Goal: Task Accomplishment & Management: Use online tool/utility

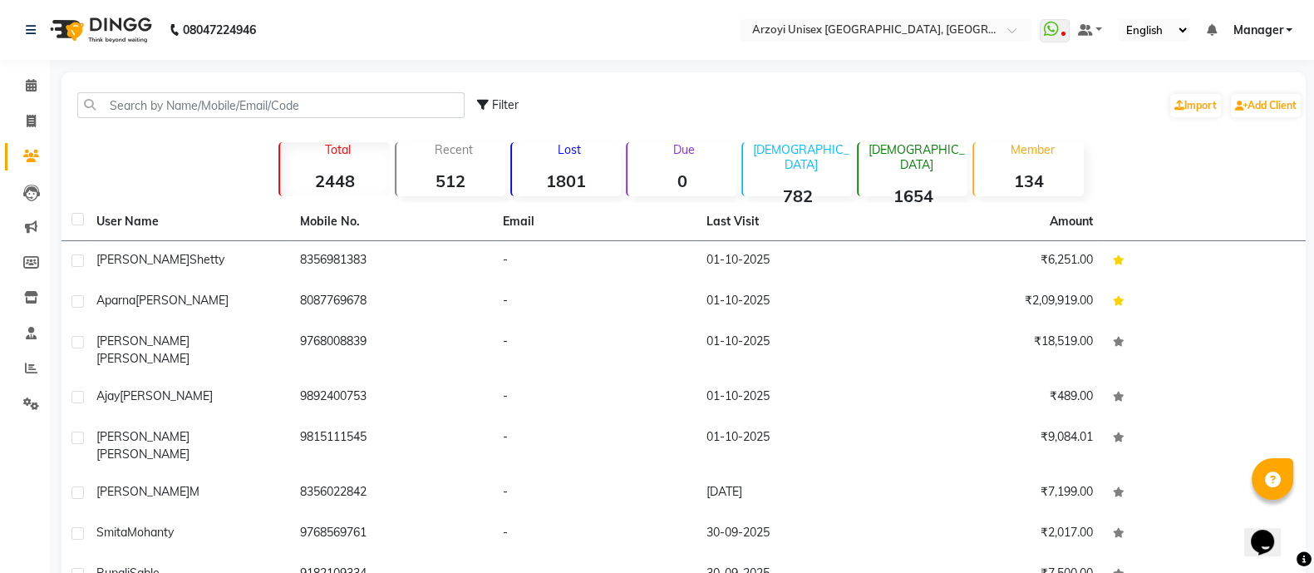
click at [200, 108] on input "text" at bounding box center [270, 105] width 387 height 26
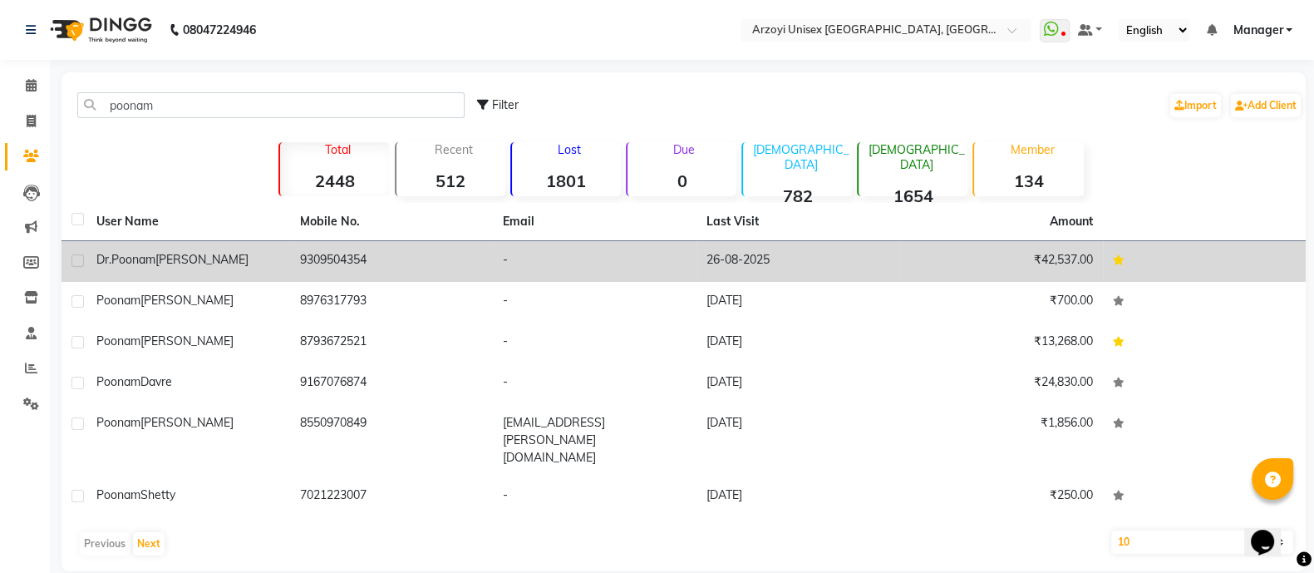
type input "poonam"
click at [255, 263] on div "[PERSON_NAME]" at bounding box center [188, 259] width 184 height 17
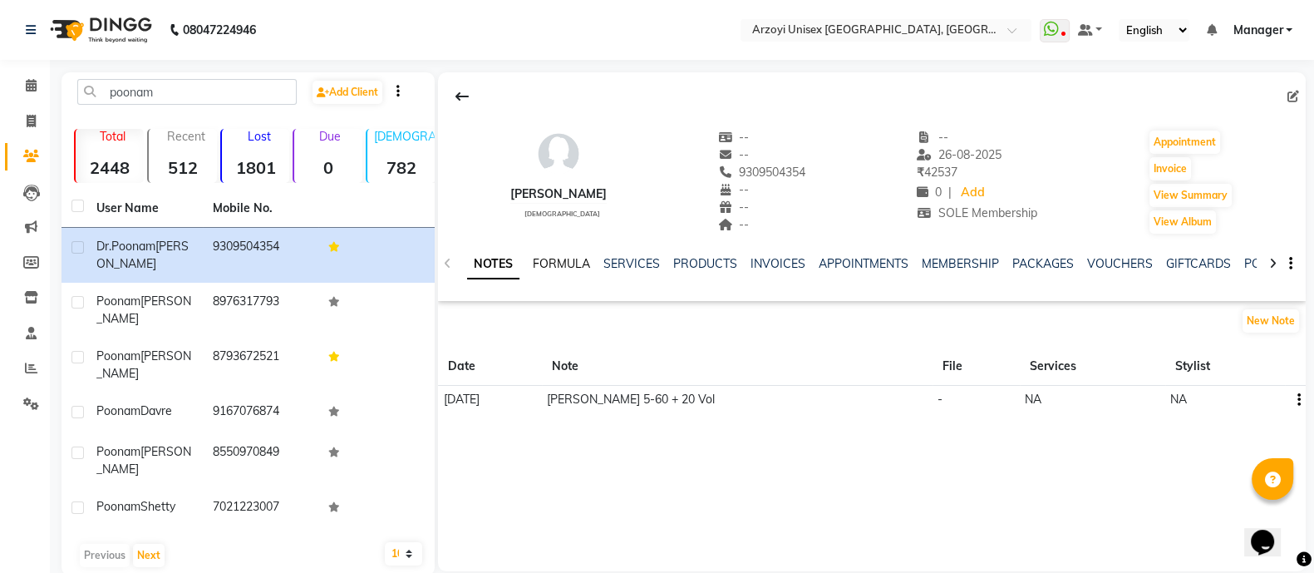
click at [579, 267] on link "FORMULA" at bounding box center [561, 263] width 57 height 15
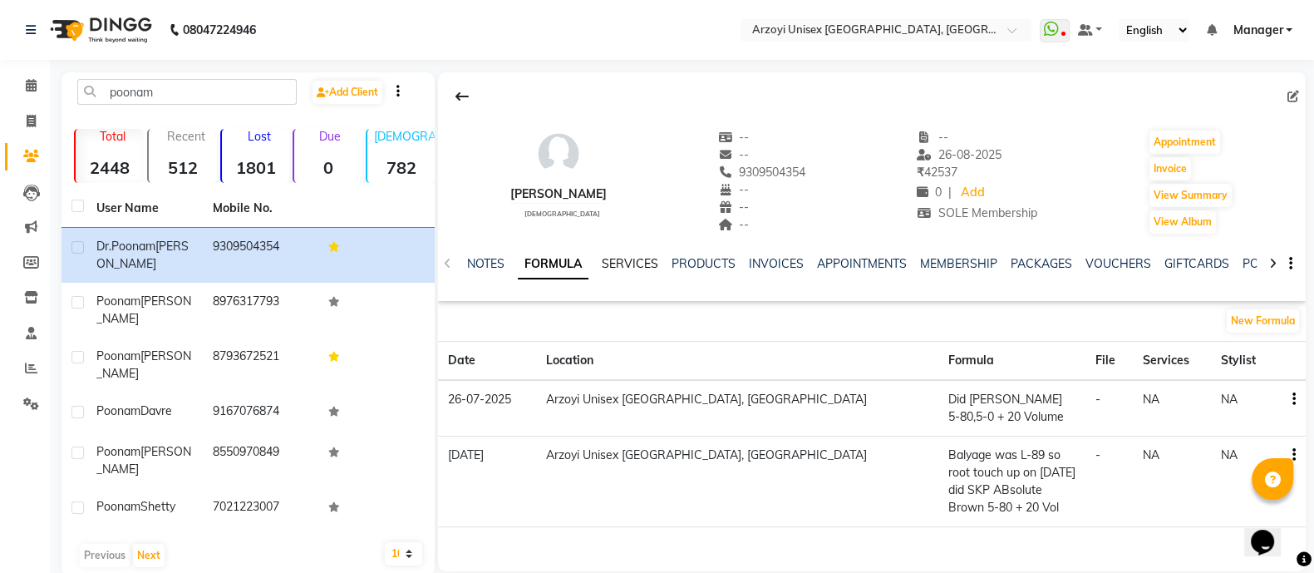
click at [632, 267] on link "SERVICES" at bounding box center [630, 263] width 57 height 15
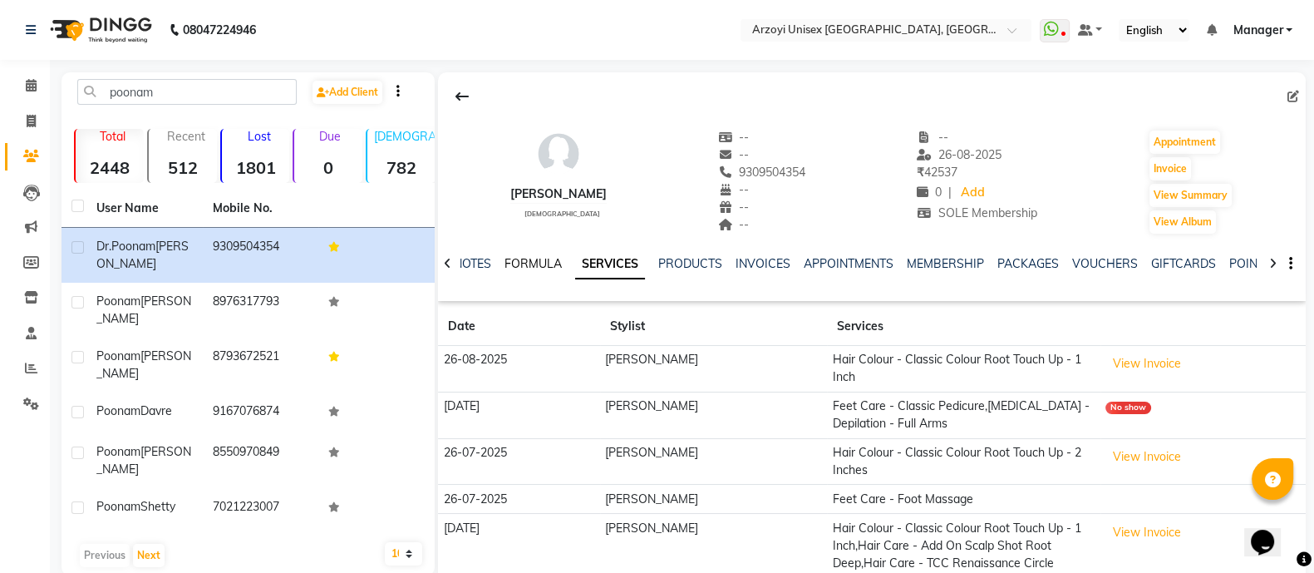
click at [531, 267] on link "FORMULA" at bounding box center [533, 263] width 57 height 15
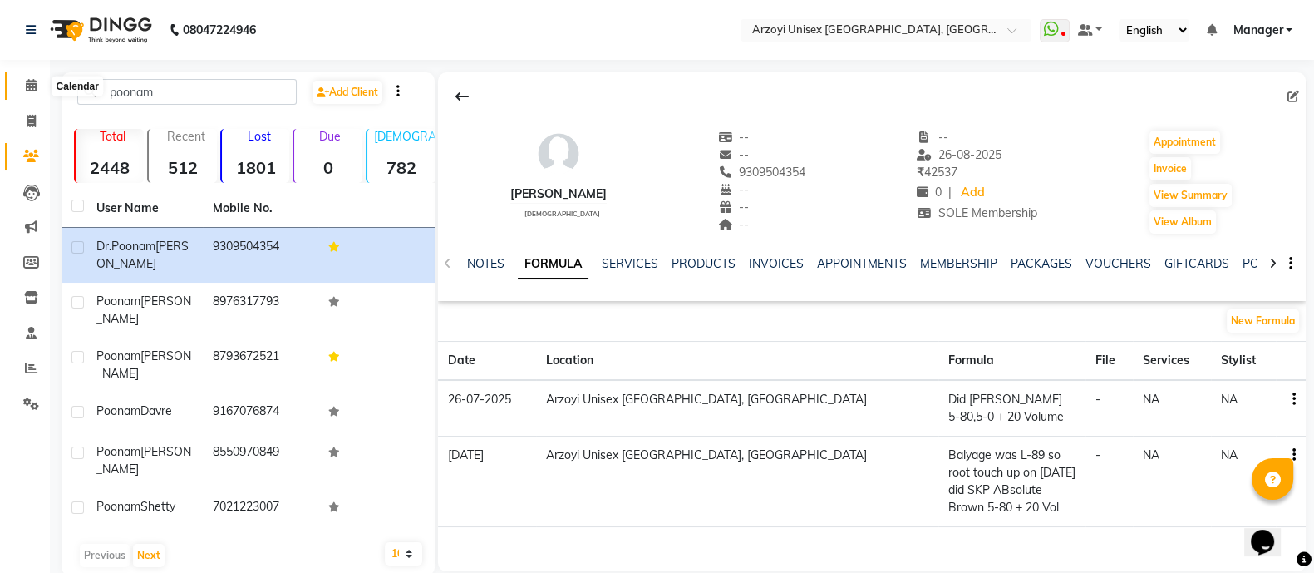
click at [27, 86] on icon at bounding box center [31, 85] width 11 height 12
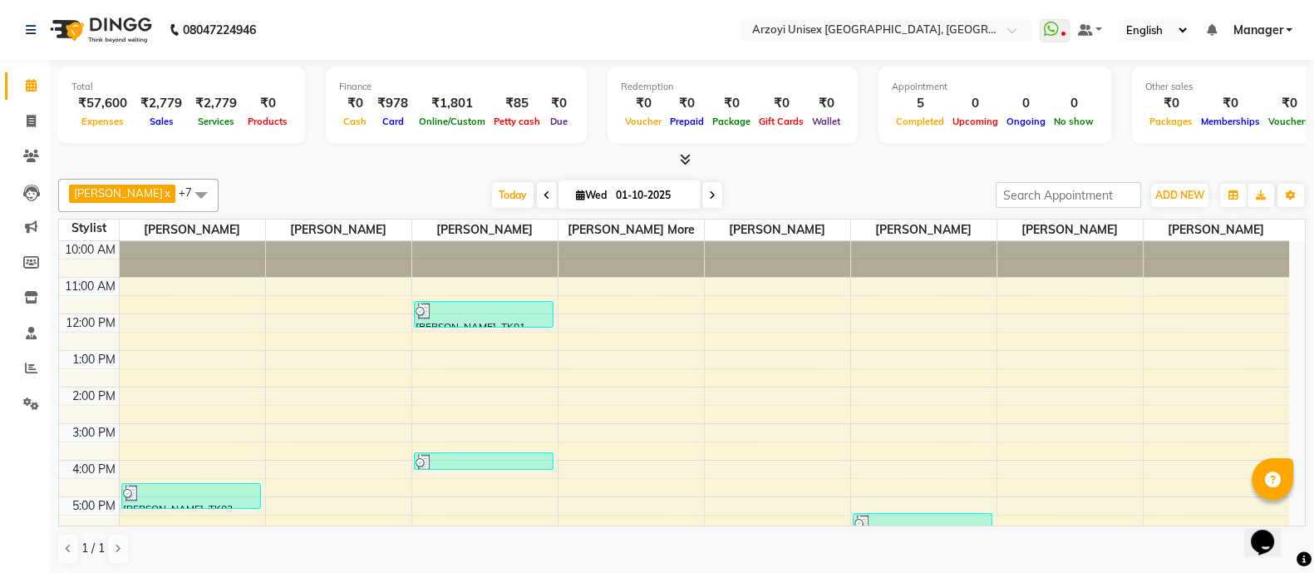
click at [622, 192] on input "01-10-2025" at bounding box center [652, 195] width 83 height 25
select select "10"
select select "2025"
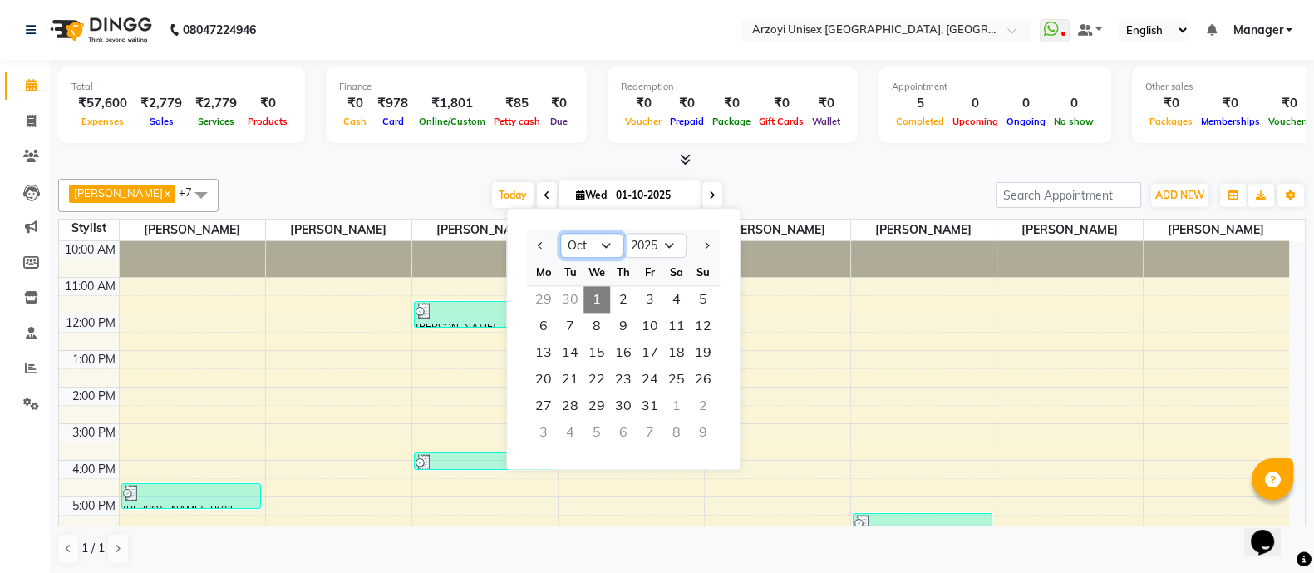
click at [587, 251] on select "Jan Feb Mar Apr May Jun [DATE] Aug Sep Oct Nov Dec" at bounding box center [591, 246] width 63 height 25
select select "7"
click at [560, 234] on select "Jan Feb Mar Apr May Jun [DATE] Aug Sep Oct Nov Dec" at bounding box center [591, 246] width 63 height 25
click at [678, 375] on span "26" at bounding box center [676, 379] width 27 height 27
type input "26-07-2025"
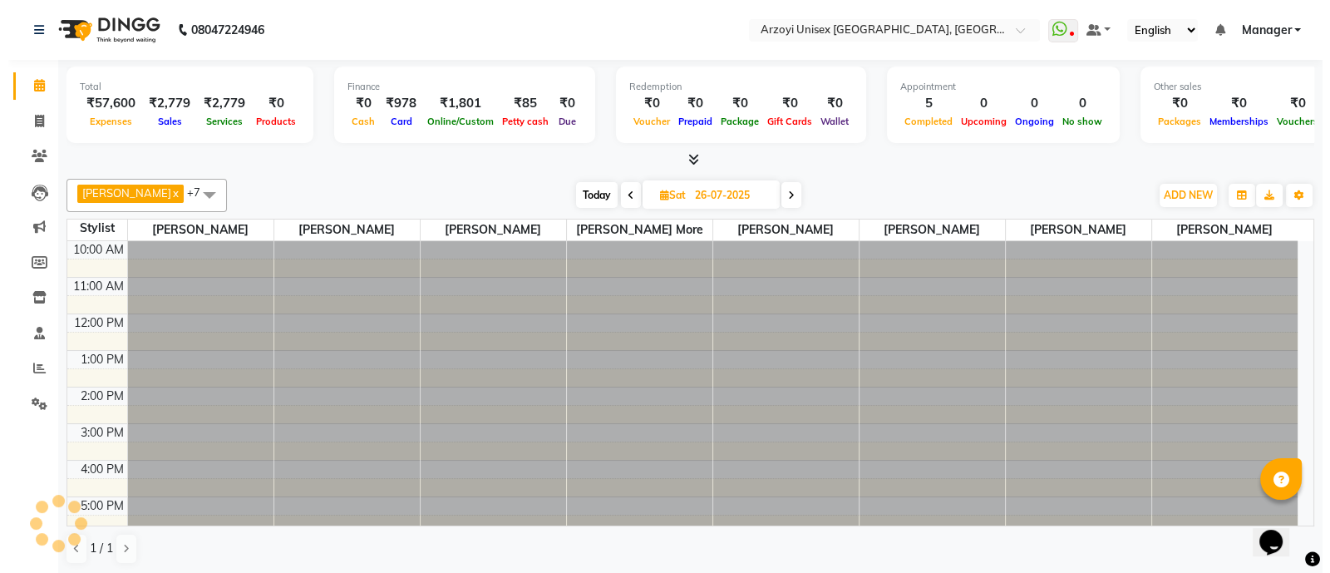
scroll to position [186, 0]
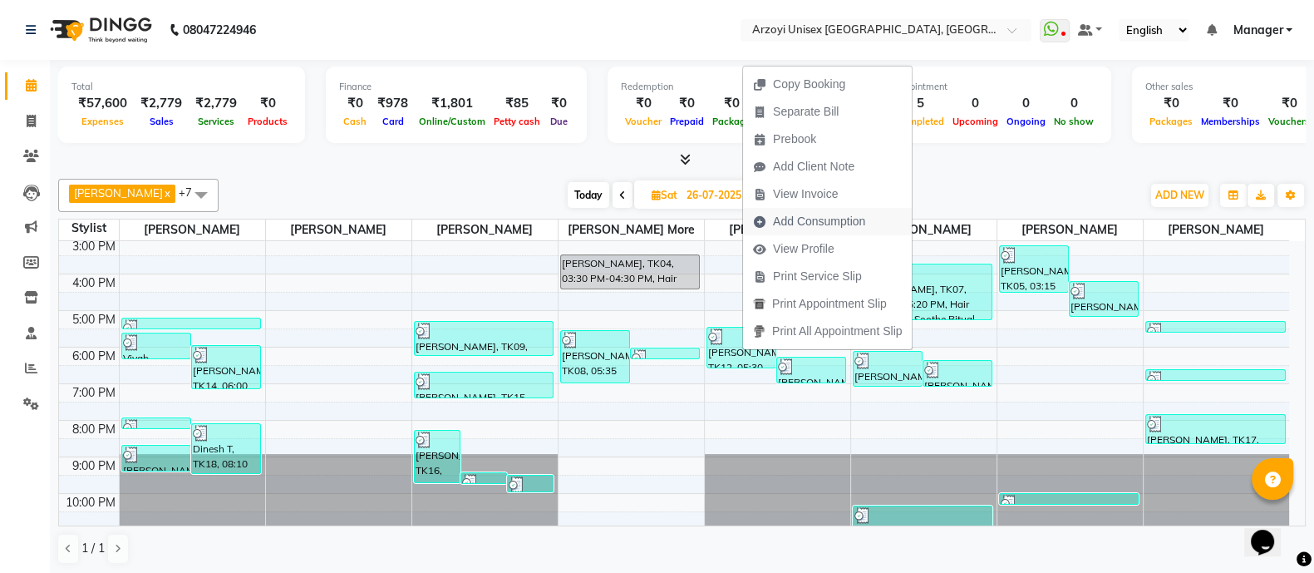
click at [796, 219] on span "Add Consumption" at bounding box center [819, 221] width 92 height 17
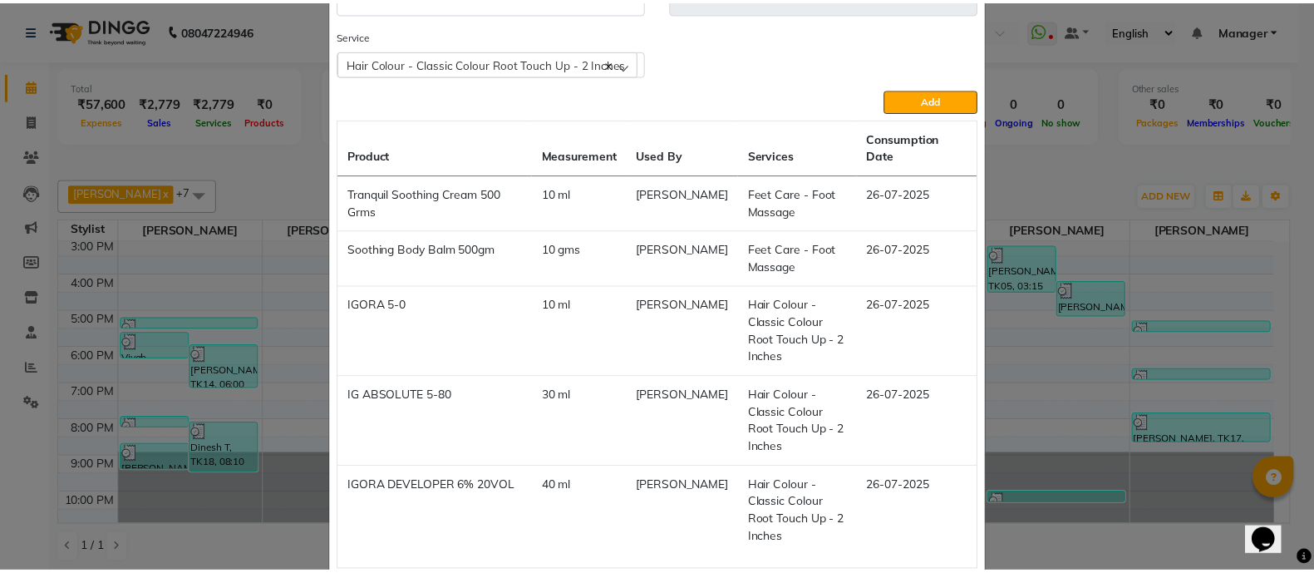
scroll to position [0, 0]
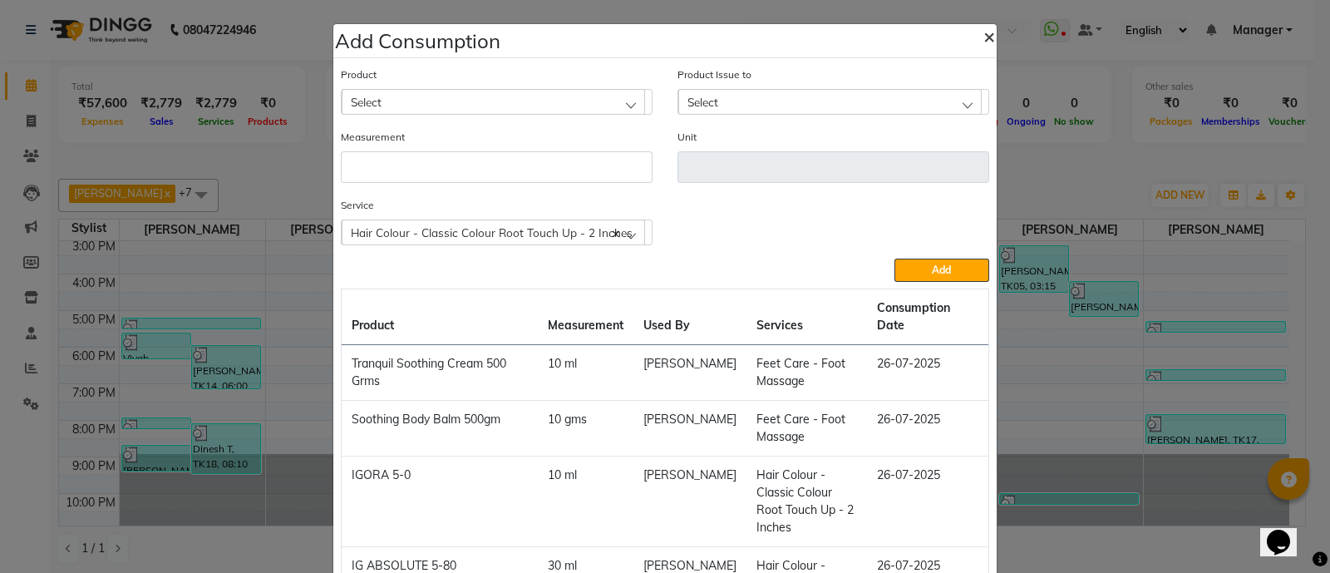
click at [984, 36] on span "×" at bounding box center [990, 35] width 12 height 25
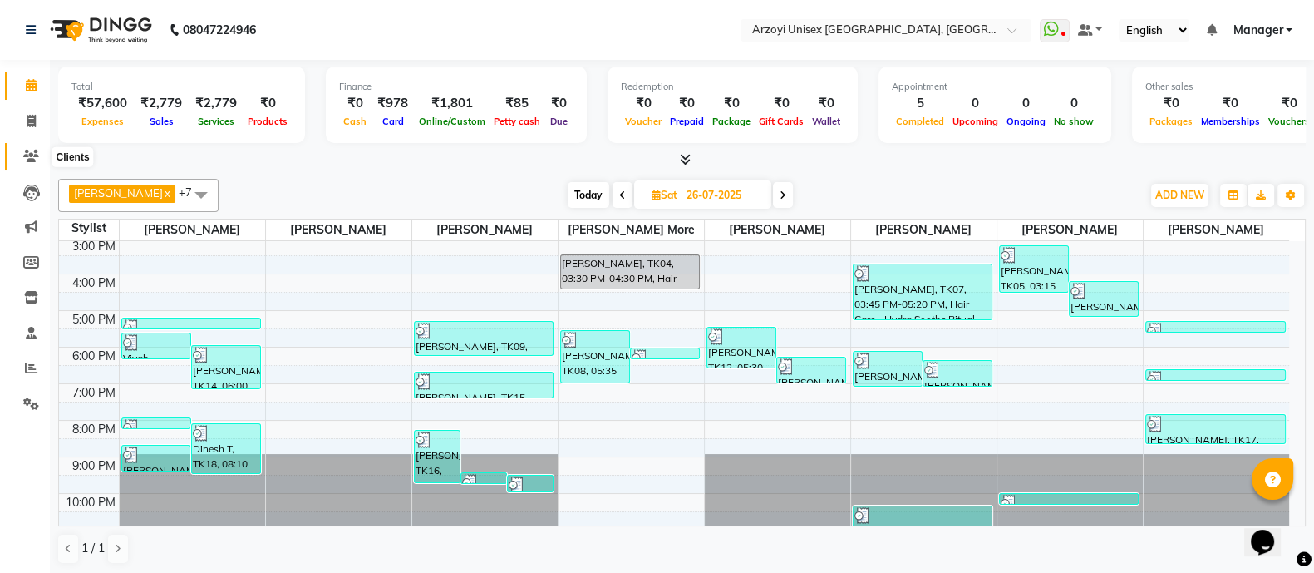
click at [20, 154] on span at bounding box center [31, 156] width 29 height 19
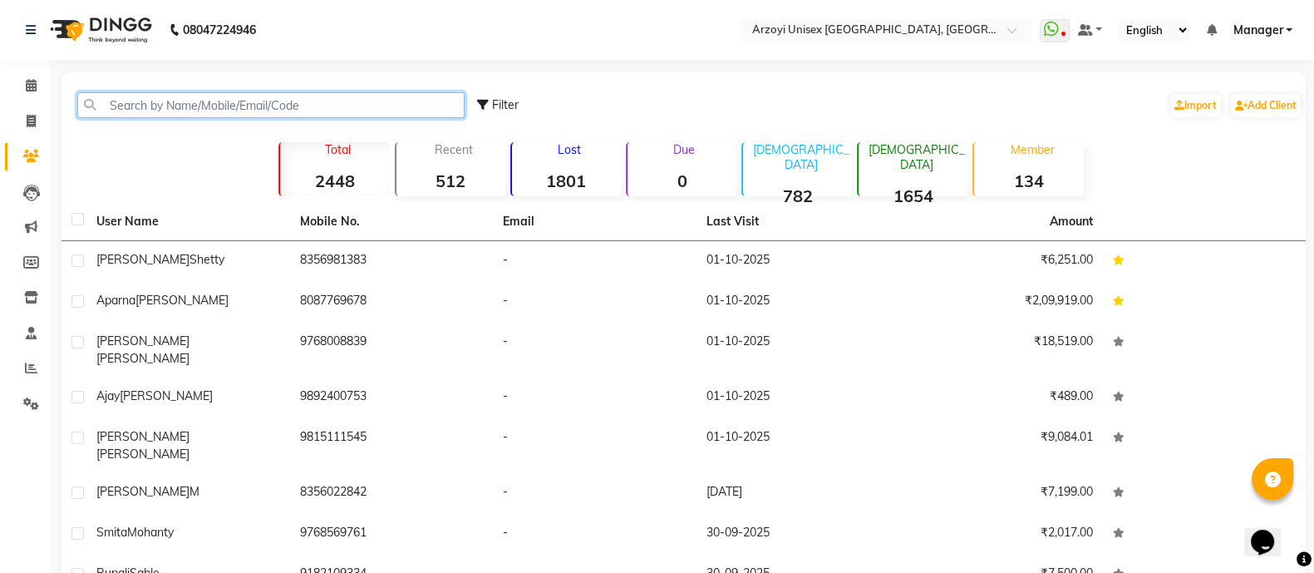
click at [162, 105] on input "text" at bounding box center [270, 105] width 387 height 26
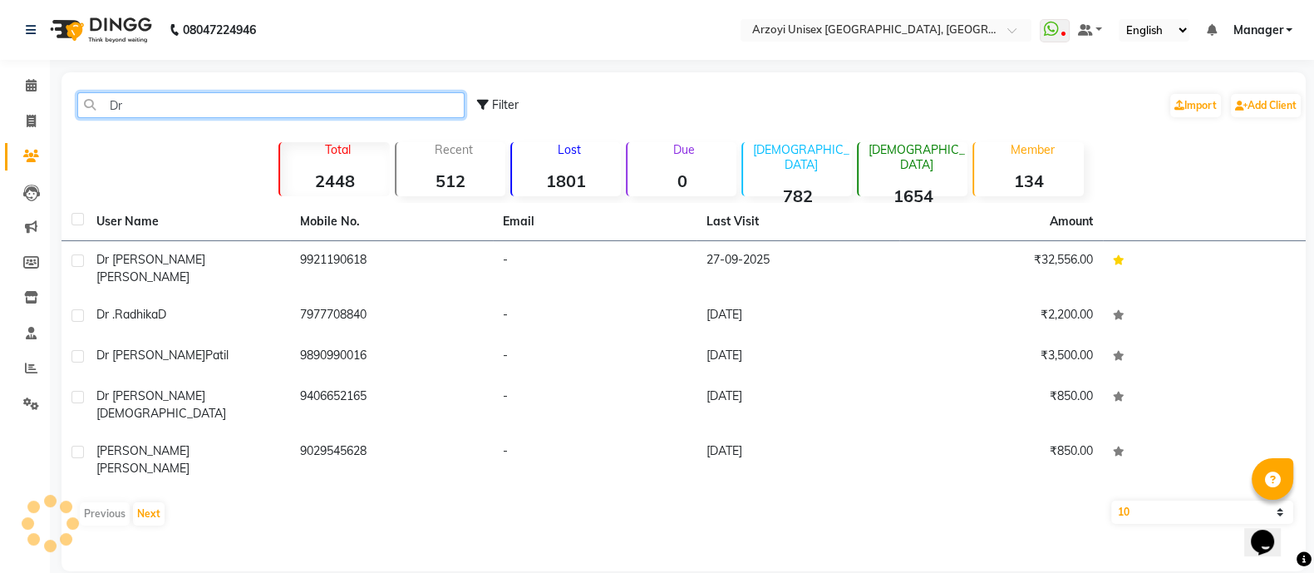
type input "D"
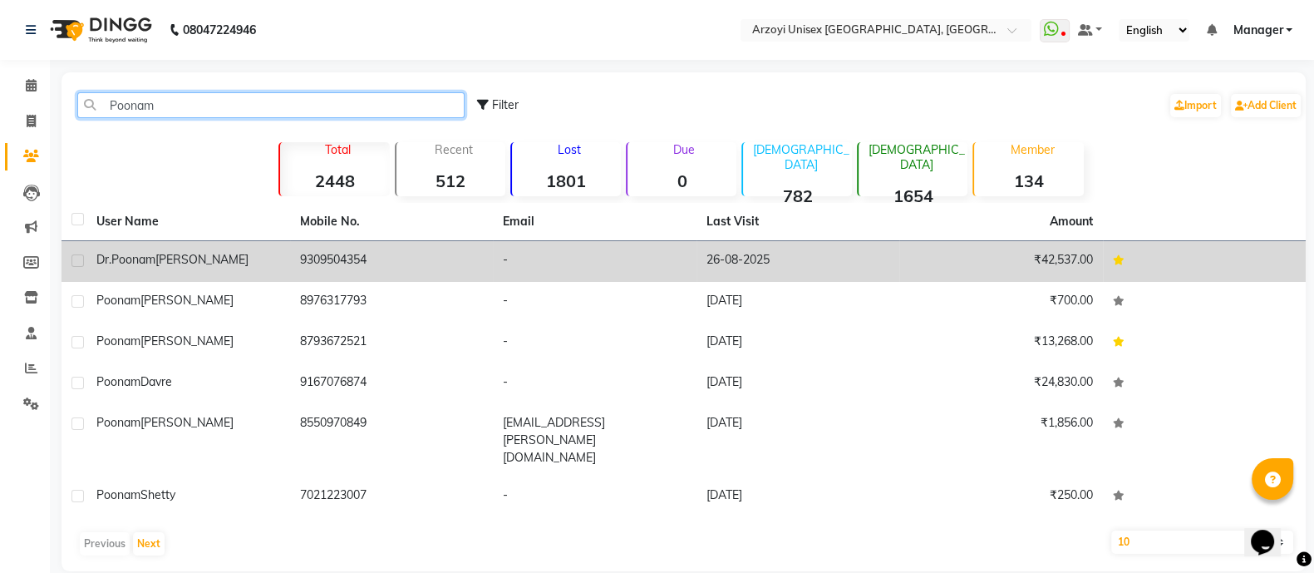
type input "Poonam"
click at [176, 264] on span "[PERSON_NAME]" at bounding box center [201, 259] width 93 height 15
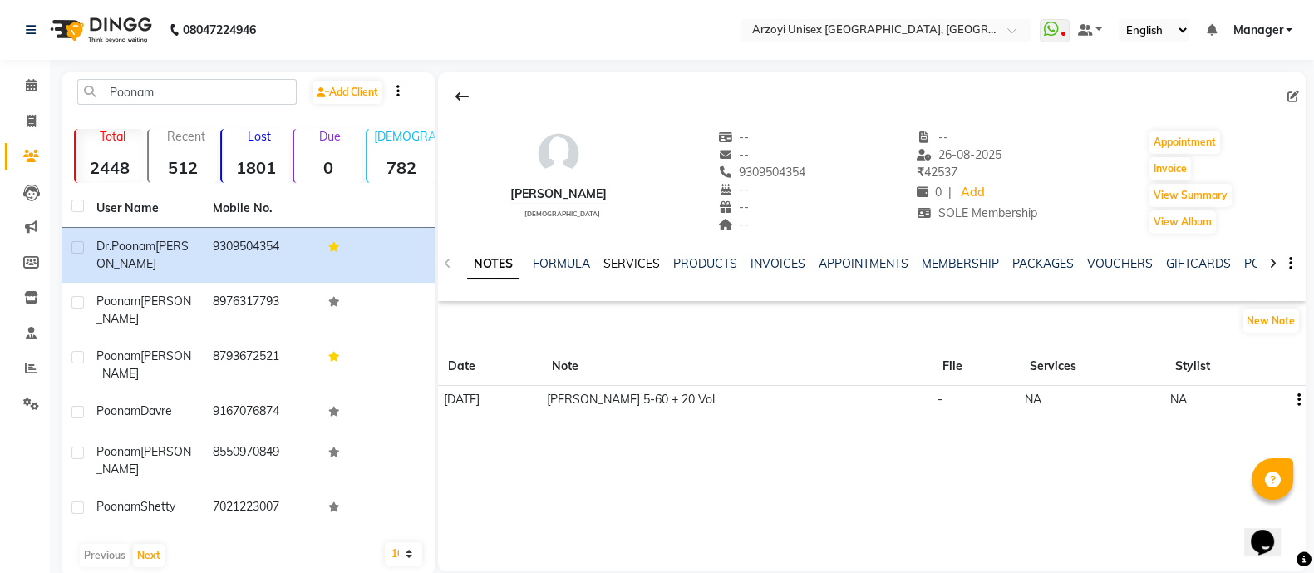
click at [616, 260] on link "SERVICES" at bounding box center [632, 263] width 57 height 15
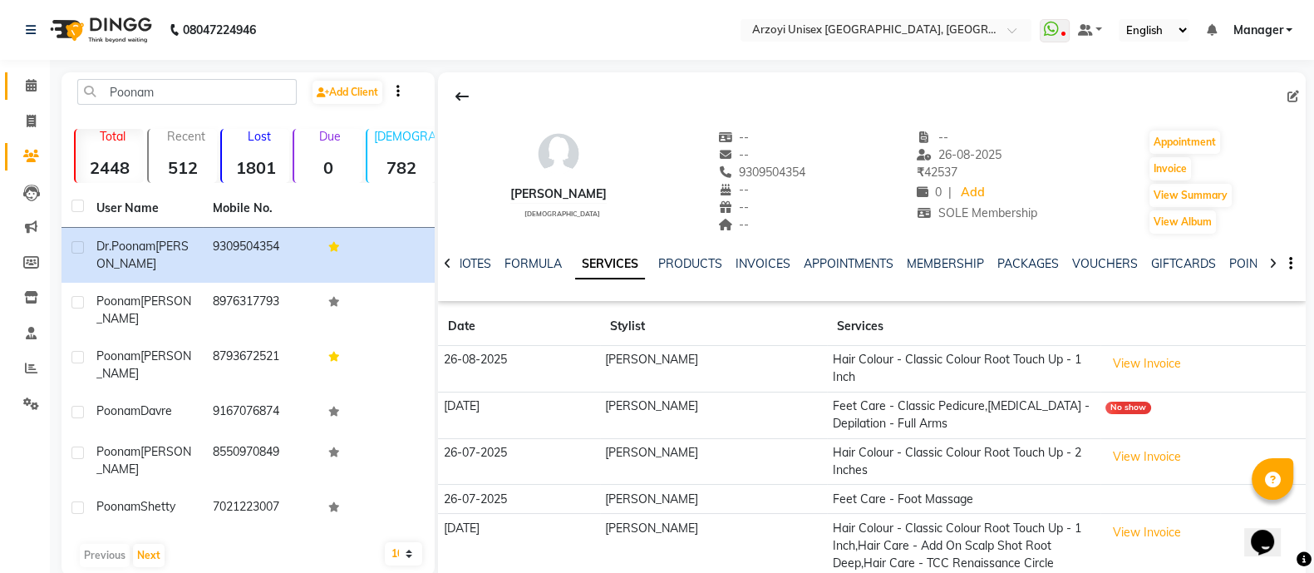
click at [28, 79] on icon at bounding box center [31, 85] width 11 height 12
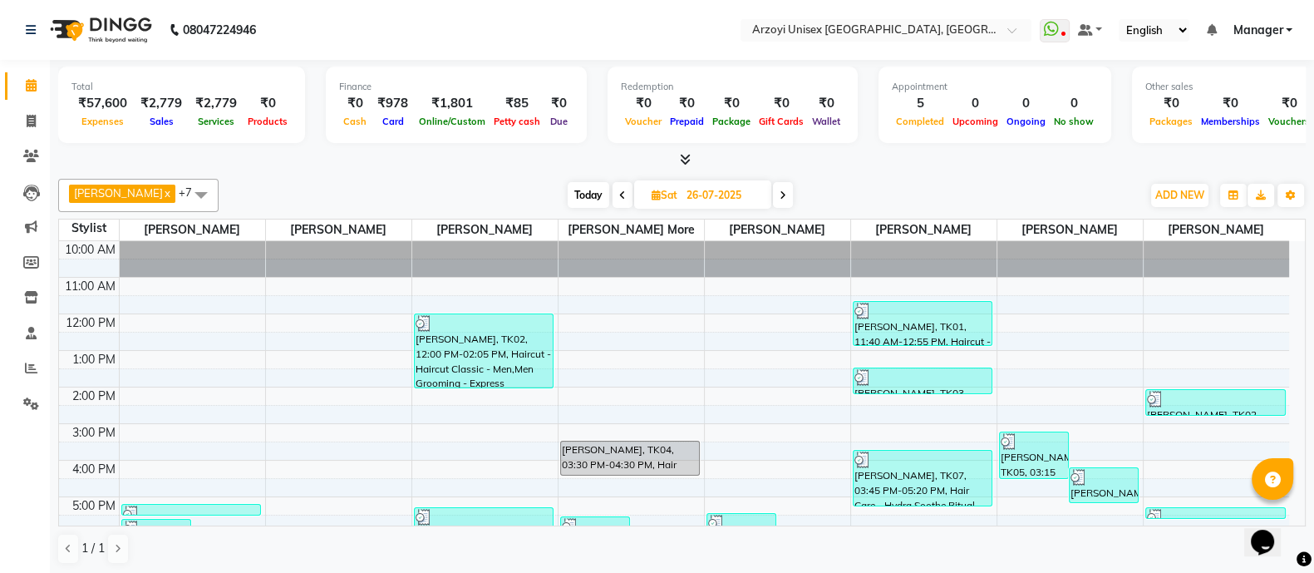
click at [692, 192] on input "26-07-2025" at bounding box center [723, 195] width 83 height 25
select select "7"
select select "2025"
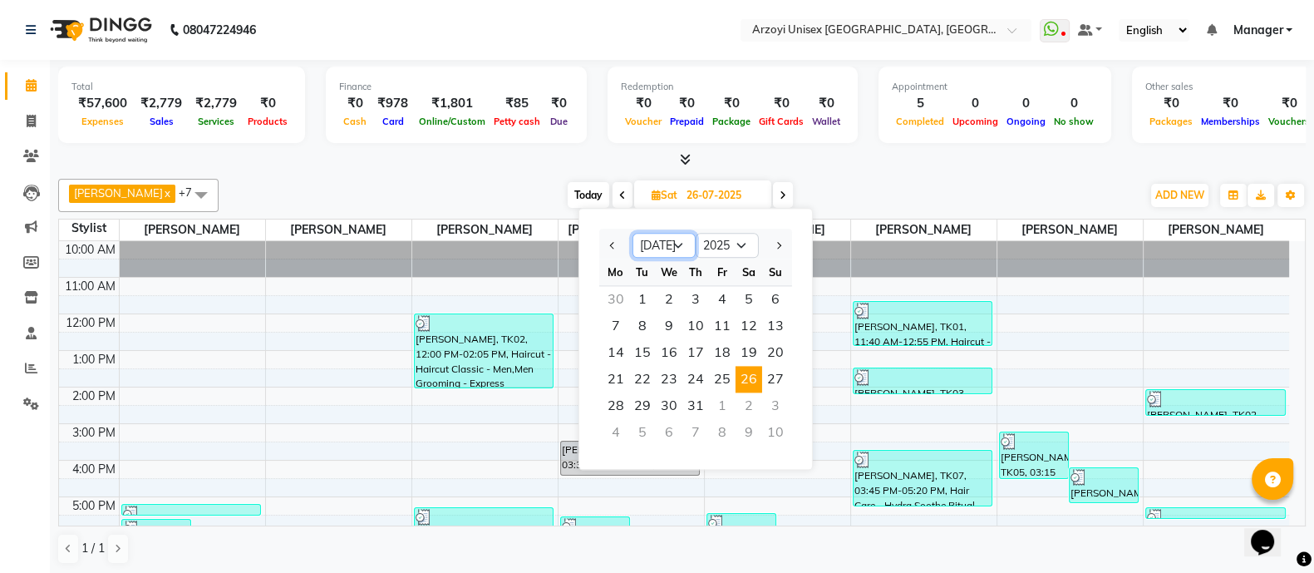
click at [678, 243] on select "Jan Feb Mar Apr May Jun [DATE] Aug Sep Oct Nov Dec" at bounding box center [664, 246] width 63 height 25
select select "8"
click at [633, 234] on select "Jan Feb Mar Apr May Jun [DATE] Aug Sep Oct Nov Dec" at bounding box center [664, 246] width 63 height 25
click at [638, 409] on span "26" at bounding box center [642, 405] width 27 height 27
type input "26-08-2025"
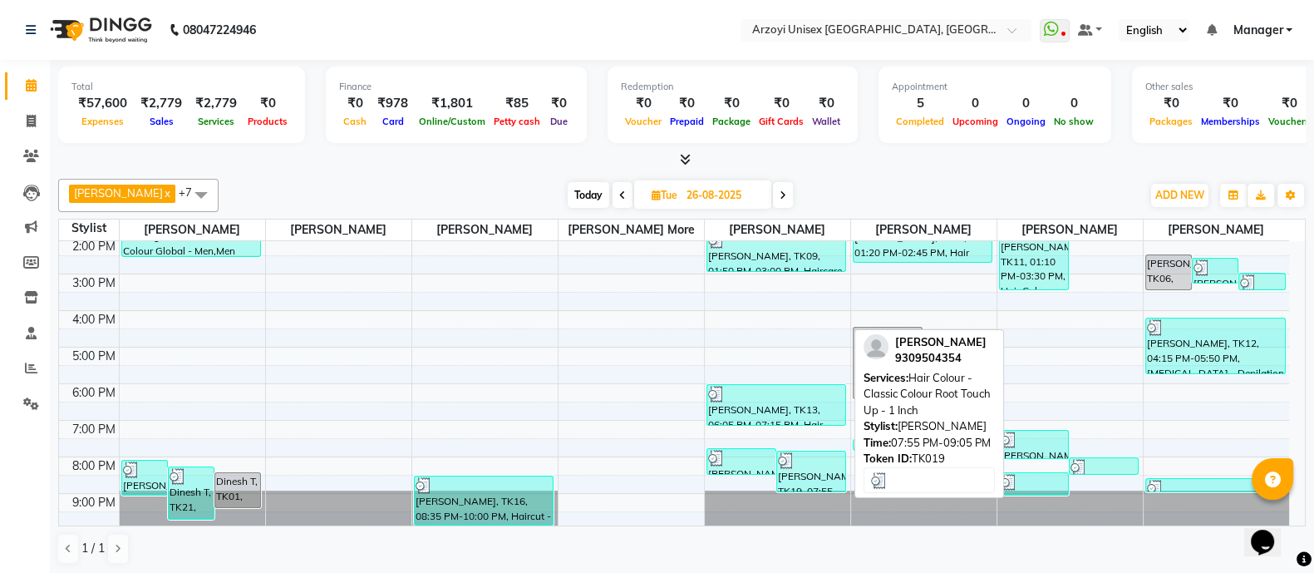
click at [797, 471] on div "[PERSON_NAME], TK19, 07:55 PM-09:05 PM, Hair Colour - Classic Colour Root Touch…" at bounding box center [811, 471] width 68 height 40
select select "3"
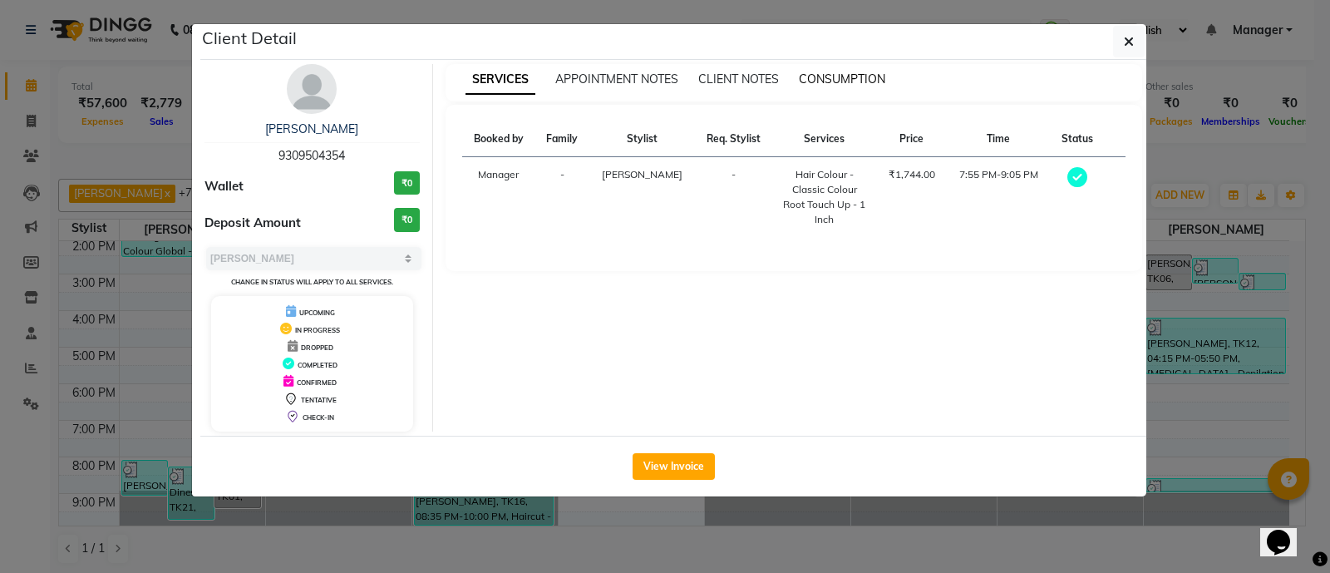
click at [859, 81] on span "CONSUMPTION" at bounding box center [842, 78] width 86 height 15
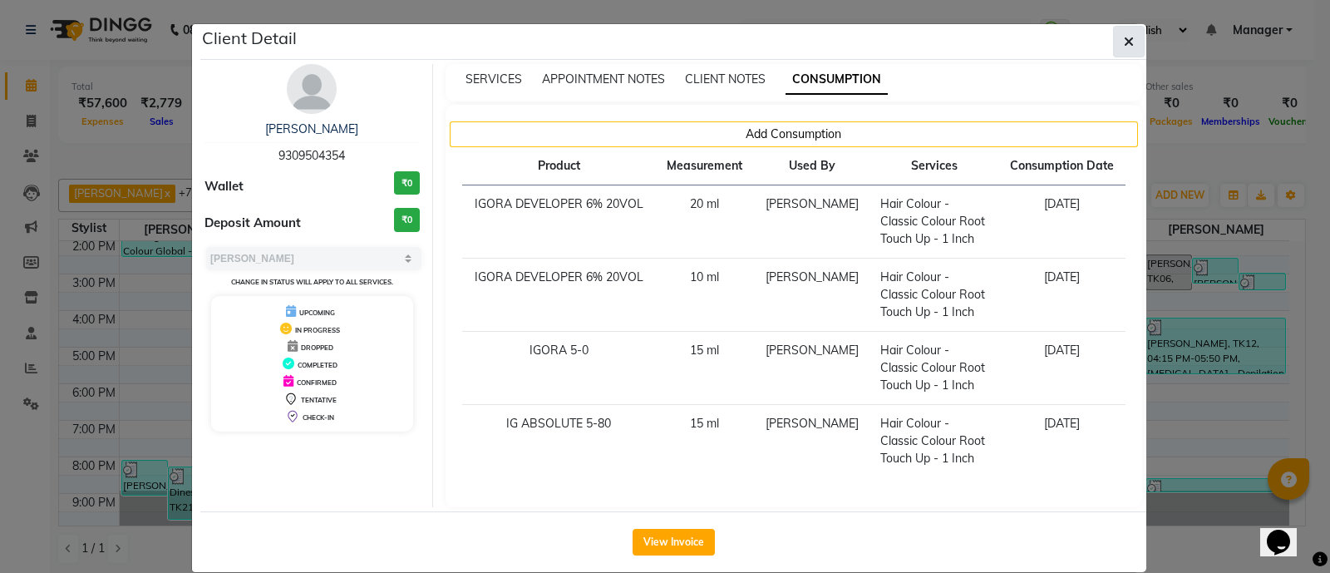
click at [1124, 42] on icon "button" at bounding box center [1129, 41] width 10 height 13
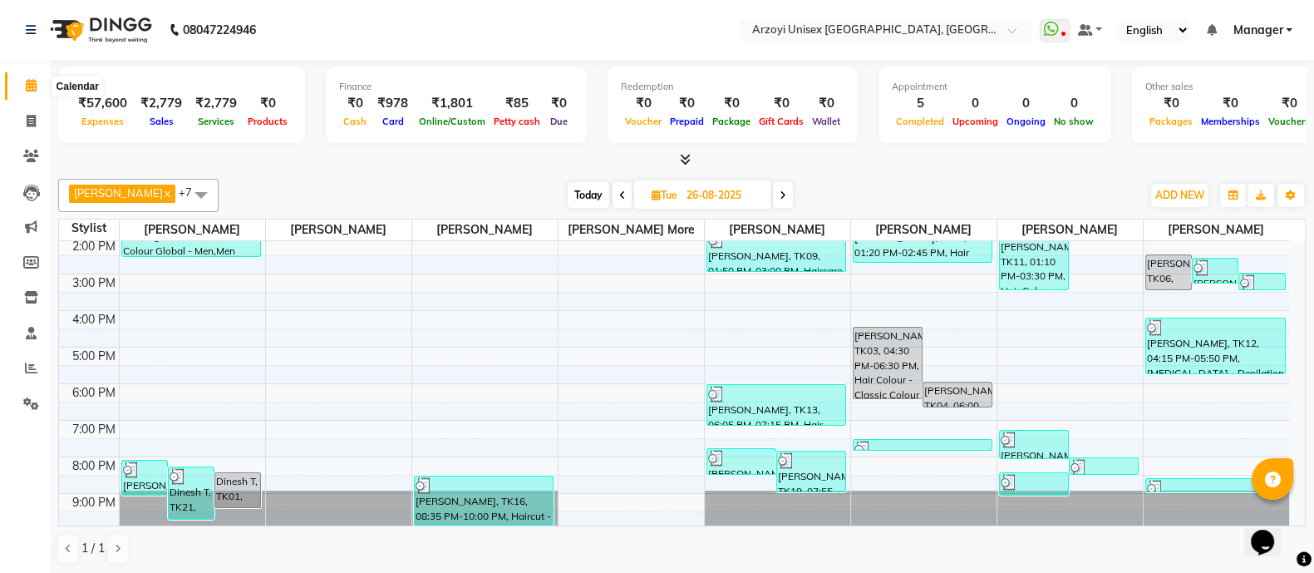
click at [26, 81] on icon at bounding box center [31, 85] width 11 height 12
